Goal: Find specific page/section: Find specific page/section

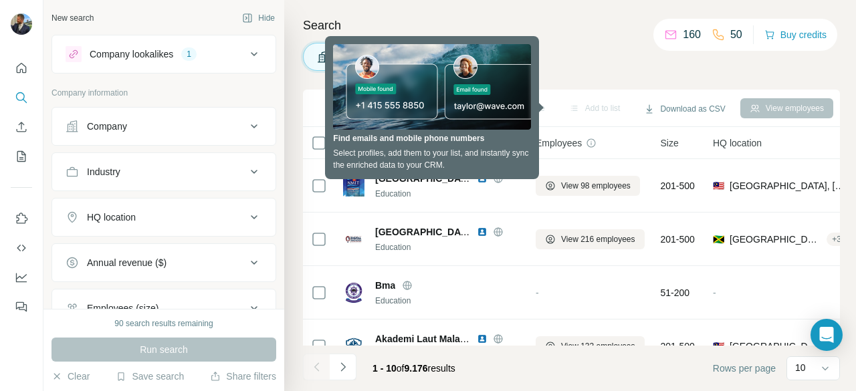
click at [609, 56] on div "Companies People" at bounding box center [571, 57] width 537 height 28
click at [573, 58] on div "Companies People" at bounding box center [571, 57] width 537 height 28
click at [385, 148] on button "button" at bounding box center [392, 143] width 27 height 27
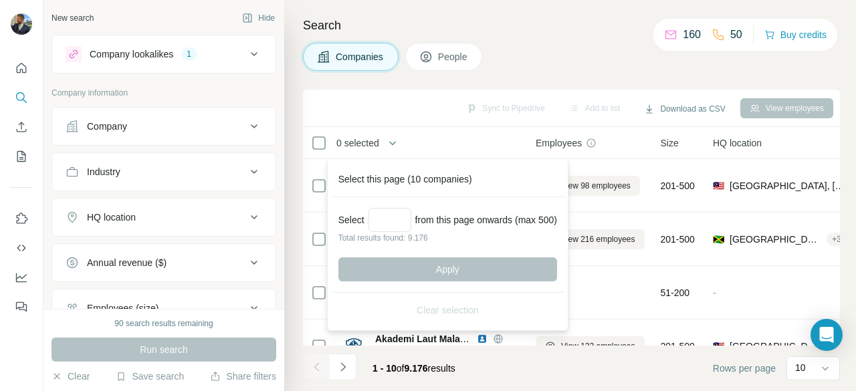
click at [527, 57] on div "Companies People" at bounding box center [571, 57] width 537 height 28
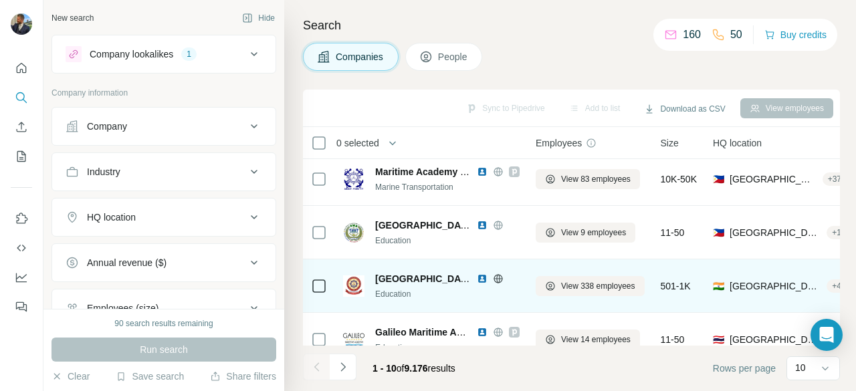
scroll to position [354, 0]
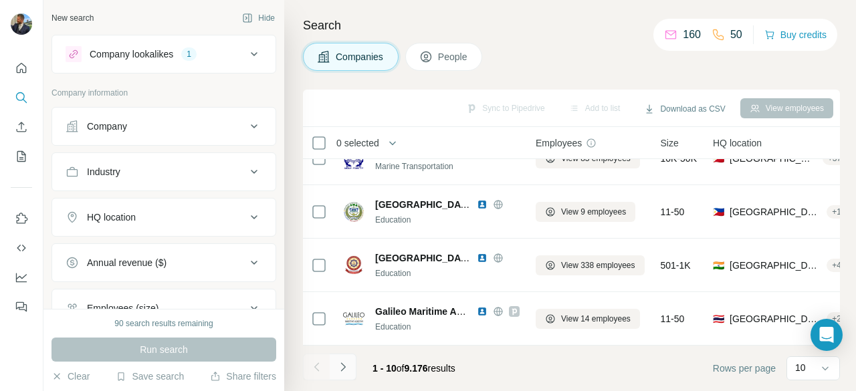
click at [345, 368] on icon "Navigate to next page" at bounding box center [342, 366] width 13 height 13
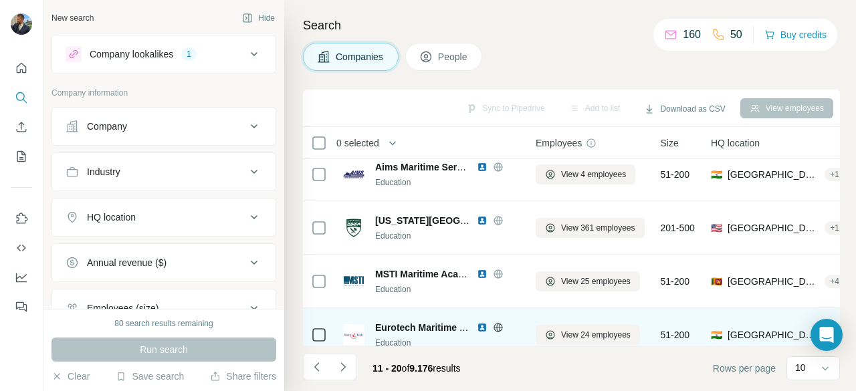
scroll to position [0, 0]
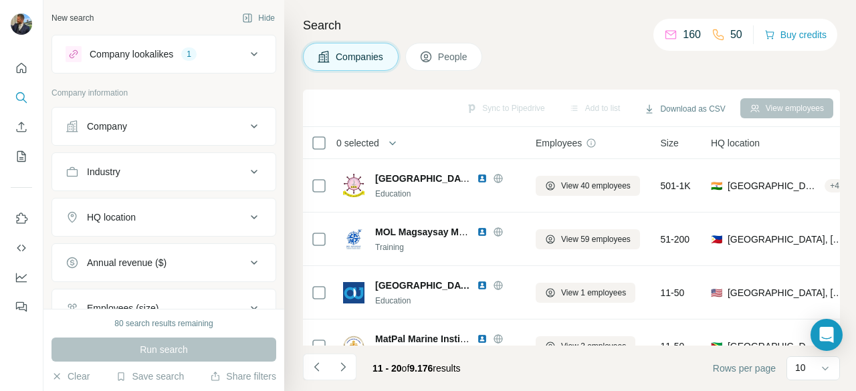
click at [534, 51] on div "Companies People" at bounding box center [571, 57] width 537 height 28
click at [685, 37] on p "160" at bounding box center [692, 35] width 18 height 16
click at [730, 33] on p "50" at bounding box center [736, 35] width 12 height 16
click at [451, 57] on span "People" at bounding box center [453, 56] width 31 height 13
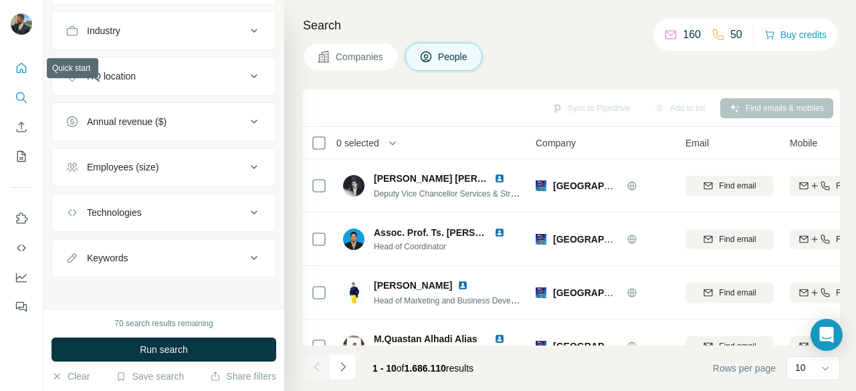
click at [20, 70] on icon "Quick start" at bounding box center [22, 68] width 10 height 10
